Goal: Task Accomplishment & Management: Manage account settings

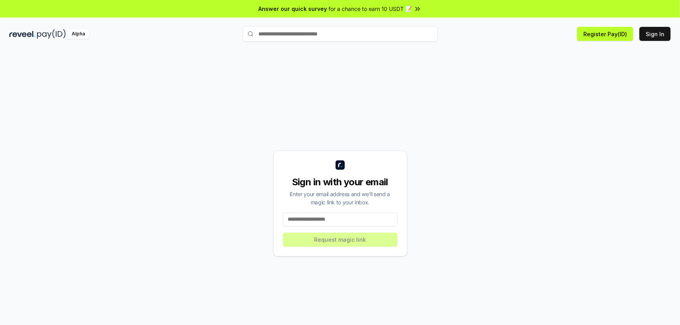
paste input "**********"
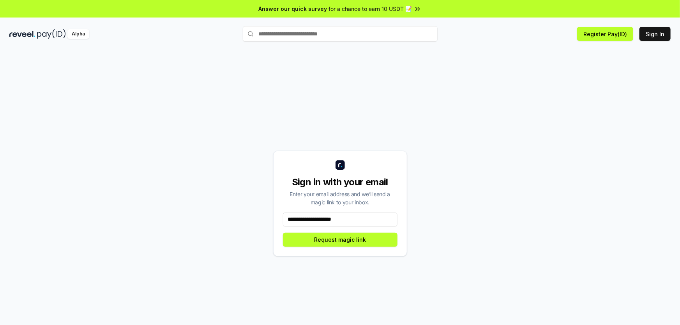
type input "**********"
click at [370, 240] on button "Request magic link" at bounding box center [340, 240] width 114 height 14
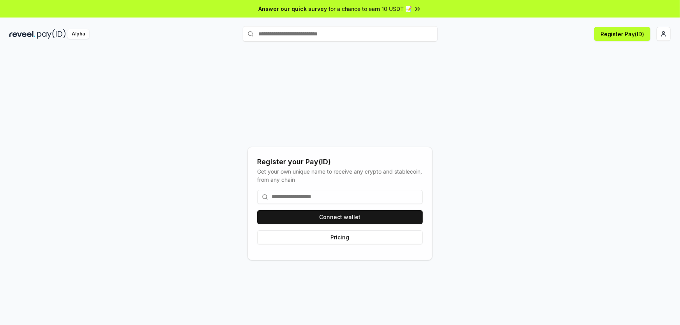
click at [307, 193] on input at bounding box center [339, 197] width 165 height 14
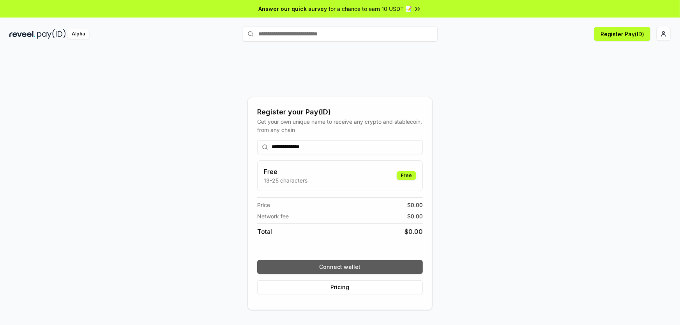
type input "**********"
click at [374, 261] on button "Connect wallet" at bounding box center [339, 267] width 165 height 14
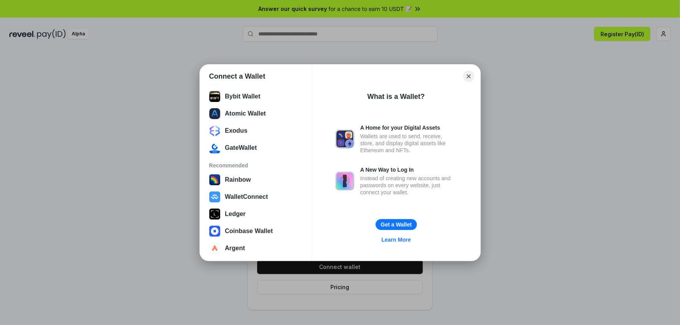
scroll to position [150, 0]
click at [255, 194] on button "WalletConnect" at bounding box center [256, 196] width 98 height 16
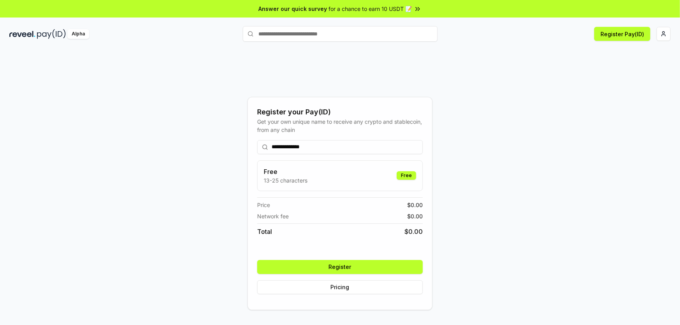
click at [288, 144] on input "**********" at bounding box center [339, 147] width 165 height 14
click at [370, 267] on button "Register" at bounding box center [339, 267] width 165 height 14
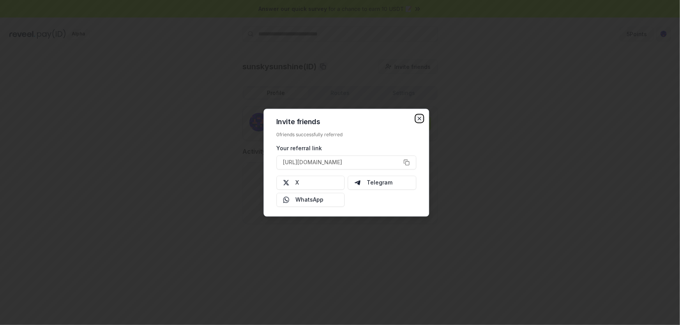
click at [419, 117] on icon "button" at bounding box center [419, 118] width 6 height 6
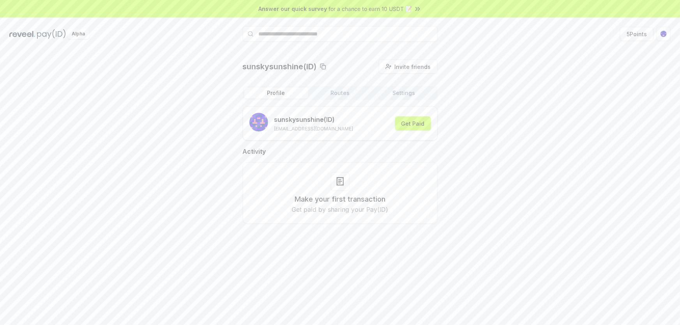
click at [39, 35] on img at bounding box center [51, 34] width 29 height 10
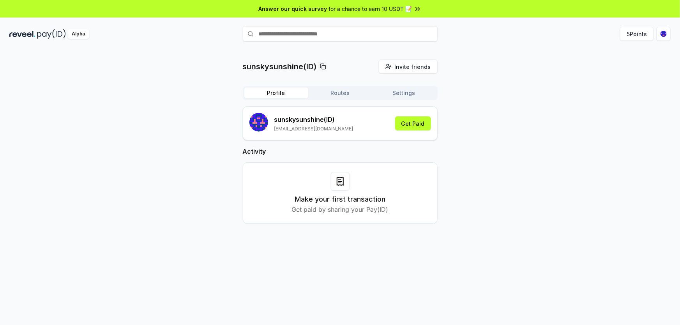
click at [43, 35] on img at bounding box center [51, 34] width 29 height 10
click at [414, 10] on icon at bounding box center [418, 9] width 8 height 8
click at [36, 32] on div "Alpha" at bounding box center [119, 34] width 220 height 10
click at [662, 33] on html "Answer our quick survey for a chance to earn 10 USDT 📝 Alpha 5 Points sunskysun…" at bounding box center [340, 162] width 680 height 325
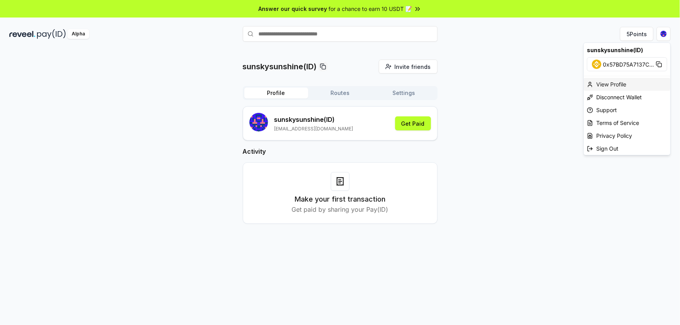
click at [620, 82] on div "View Profile" at bounding box center [626, 84] width 86 height 13
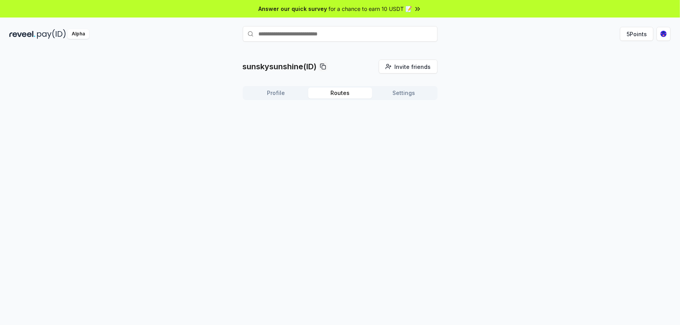
click at [339, 92] on button "Routes" at bounding box center [340, 93] width 64 height 11
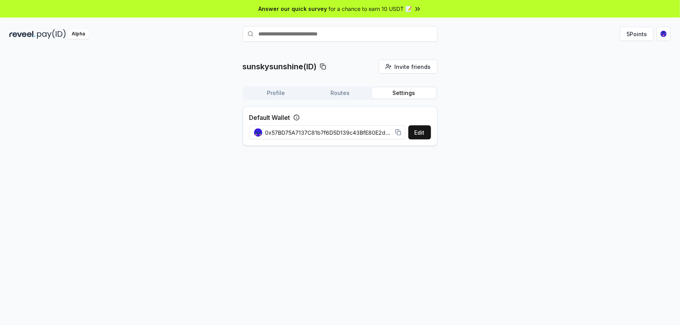
click at [398, 96] on button "Settings" at bounding box center [404, 93] width 64 height 11
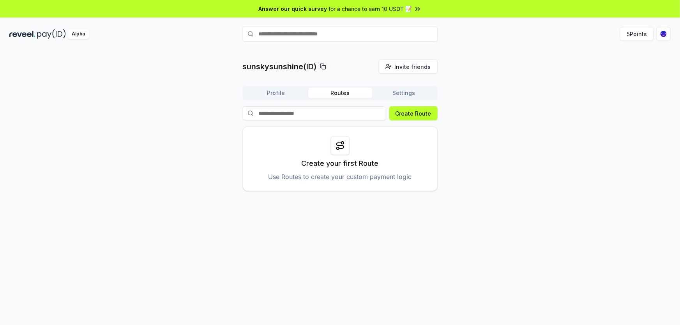
click at [340, 93] on button "Routes" at bounding box center [340, 93] width 64 height 11
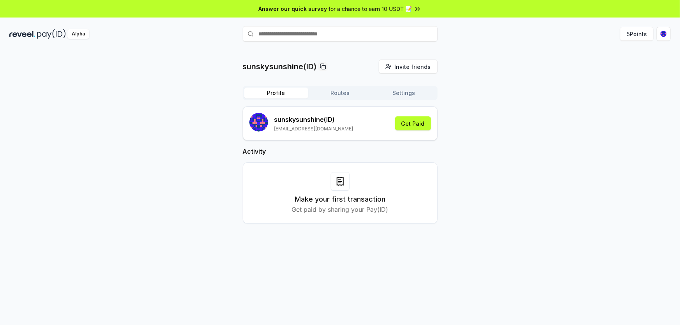
click at [285, 90] on button "Profile" at bounding box center [276, 93] width 64 height 11
click at [405, 10] on span "for a chance to earn 10 USDT 📝" at bounding box center [370, 9] width 83 height 8
click at [624, 34] on button "5 Points" at bounding box center [636, 34] width 33 height 14
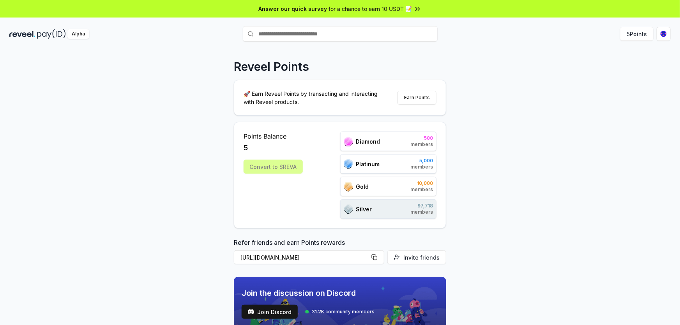
click at [290, 168] on div "Convert to $REVA" at bounding box center [272, 167] width 59 height 14
drag, startPoint x: 0, startPoint y: 31, endPoint x: 40, endPoint y: 33, distance: 40.2
click at [41, 33] on div "Alpha 5 Points" at bounding box center [340, 34] width 680 height 20
drag, startPoint x: 14, startPoint y: 34, endPoint x: 211, endPoint y: 69, distance: 200.6
click at [211, 69] on div "Reveel Points 🚀 Earn Reveel Points by transacting and interacting with Reveel p…" at bounding box center [340, 195] width 680 height 303
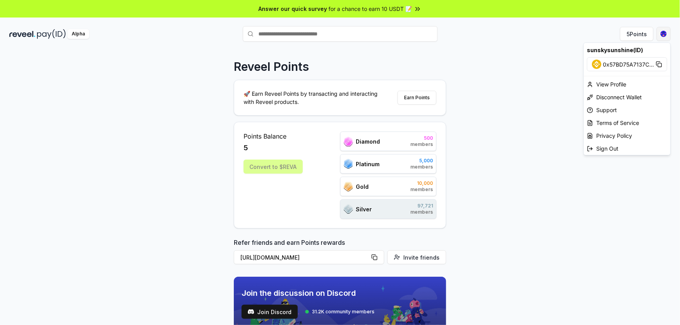
click at [660, 35] on html "Answer our quick survey for a chance to earn 10 USDT 📝 Alpha 5 Points Reveel Po…" at bounding box center [340, 162] width 680 height 325
click at [632, 121] on div "Terms of Service" at bounding box center [626, 122] width 86 height 13
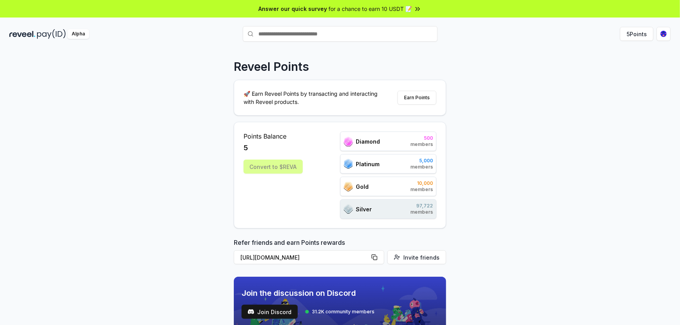
click at [378, 34] on input "text" at bounding box center [340, 34] width 195 height 16
click at [26, 35] on img at bounding box center [22, 34] width 26 height 10
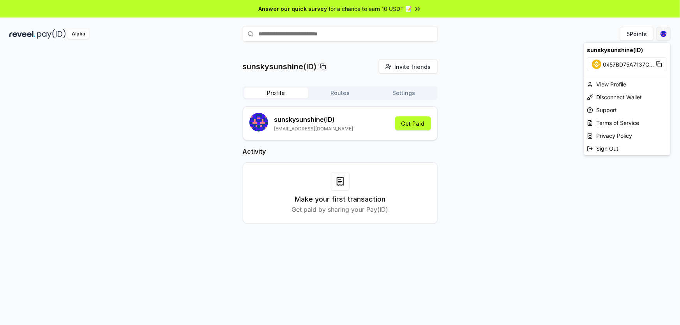
click at [663, 35] on html "Answer our quick survey for a chance to earn 10 USDT 📝 Alpha 5 Points sunskysun…" at bounding box center [340, 162] width 680 height 325
click at [504, 107] on html "Answer our quick survey for a chance to earn 10 USDT 📝 Alpha 5 Points sunskysun…" at bounding box center [340, 162] width 680 height 325
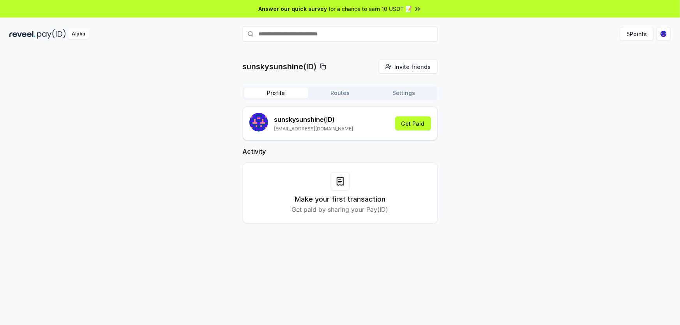
click at [342, 93] on button "Routes" at bounding box center [340, 93] width 64 height 11
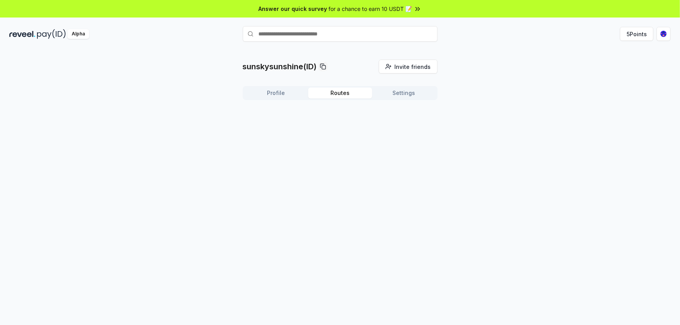
click at [414, 88] on button "Settings" at bounding box center [404, 93] width 64 height 11
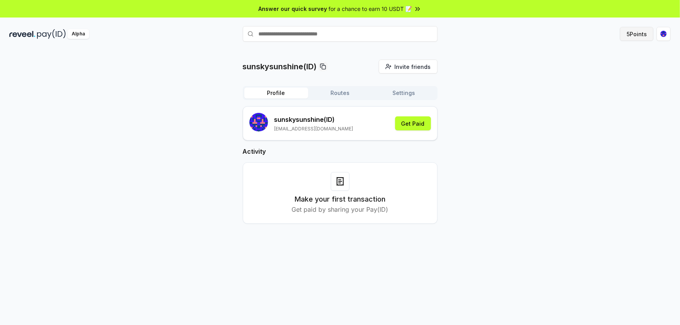
click at [623, 36] on button "5 Points" at bounding box center [636, 34] width 33 height 14
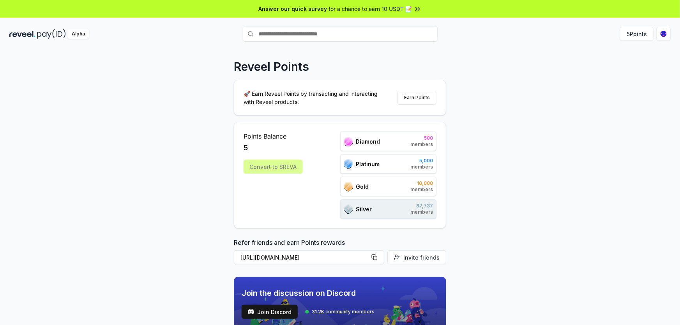
scroll to position [284, 0]
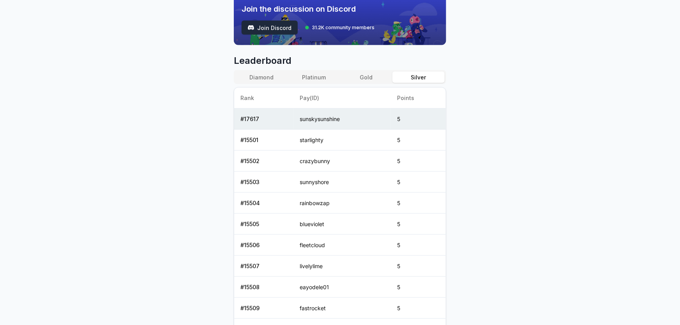
click at [255, 24] on button "Join Discord" at bounding box center [269, 28] width 56 height 14
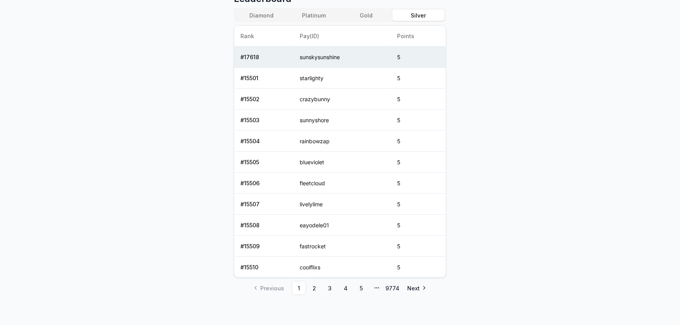
scroll to position [0, 0]
